Goal: Task Accomplishment & Management: Complete application form

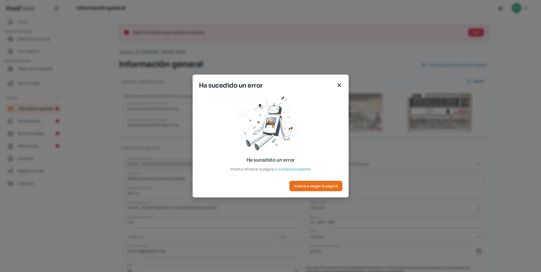
click at [340, 87] on icon at bounding box center [339, 85] width 6 height 6
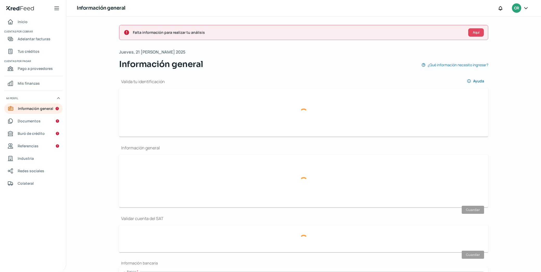
type input "Screenshot [DATE] 12.14.15.png"
type input "Screenshot [DATE] 11.49.51.png"
type input "[EMAIL_ADDRESS][PERSON_NAME][DOMAIN_NAME]"
type input "Régimen simplificado de confianza"
type input "Trax"
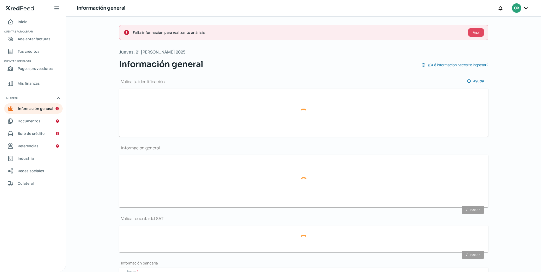
type input "44 - 2230 - 1595"
type input "[GEOGRAPHIC_DATA]"
type input "1151"
type input "72"
type input "76074"
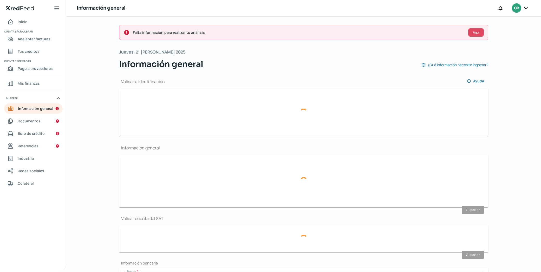
type input "La Alhambra"
type input "Querétaro"
type input "[GEOGRAPHIC_DATA]"
type input "PDF document.pdf"
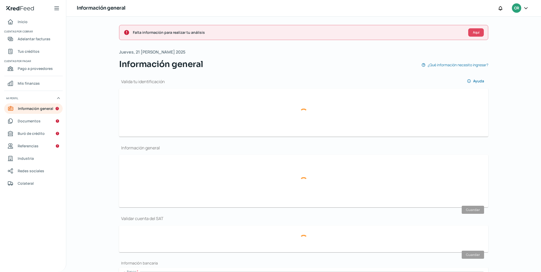
type input "7"
type input "0"
type input "Propia"
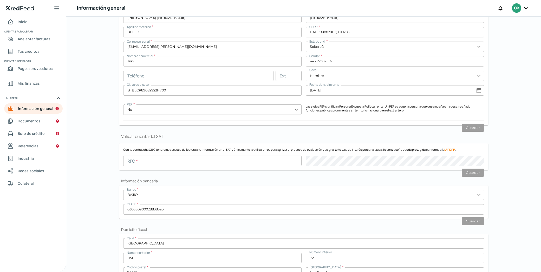
scroll to position [199, 0]
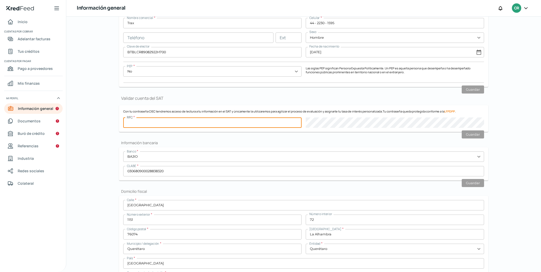
click at [268, 124] on input "text" at bounding box center [212, 123] width 178 height 10
